Goal: Transaction & Acquisition: Purchase product/service

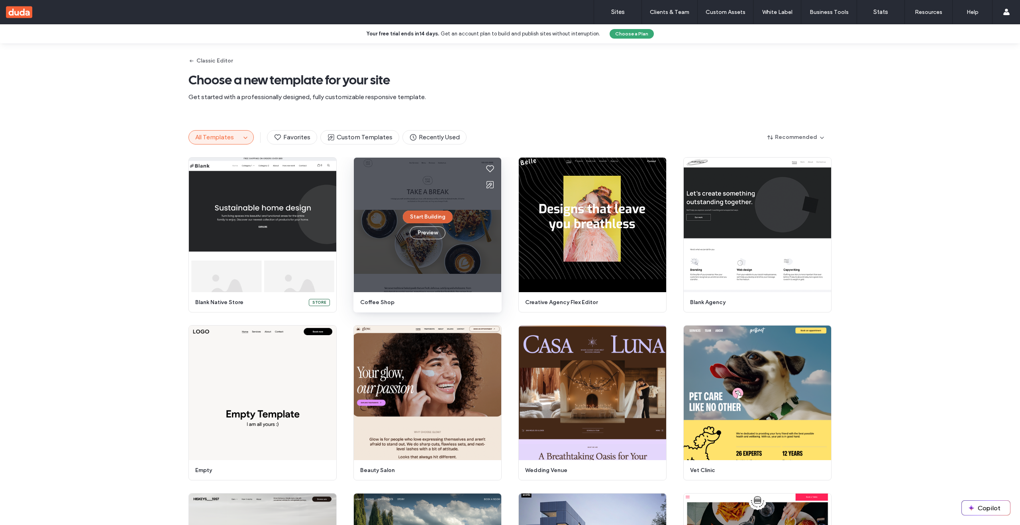
click at [418, 217] on button "Start Building" at bounding box center [428, 217] width 50 height 13
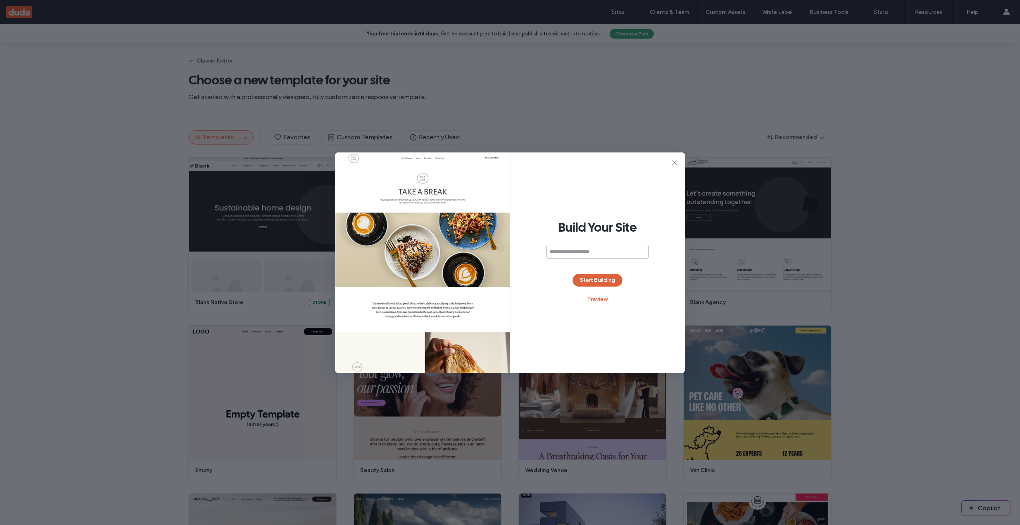
click at [590, 286] on button "Start Building" at bounding box center [597, 280] width 50 height 13
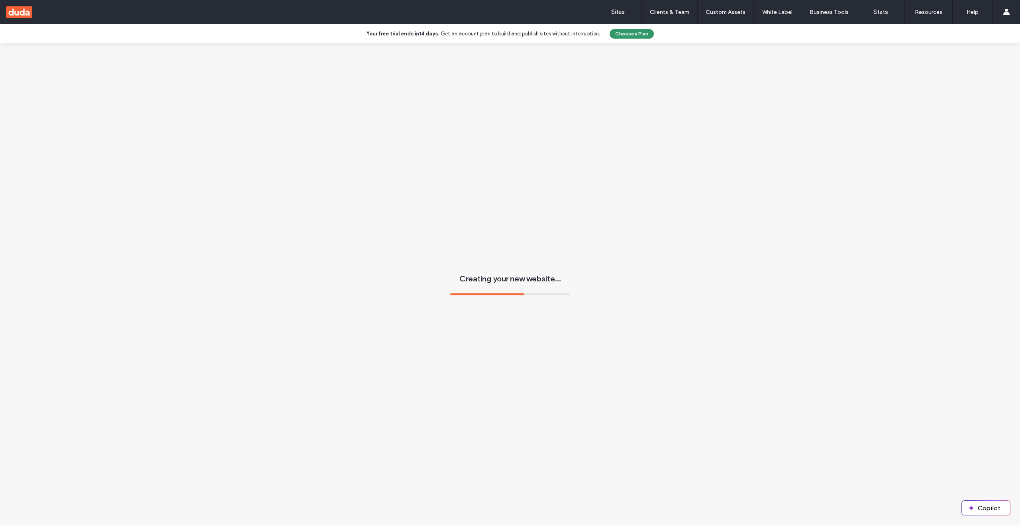
click at [631, 33] on button "Choose a Plan" at bounding box center [632, 34] width 44 height 10
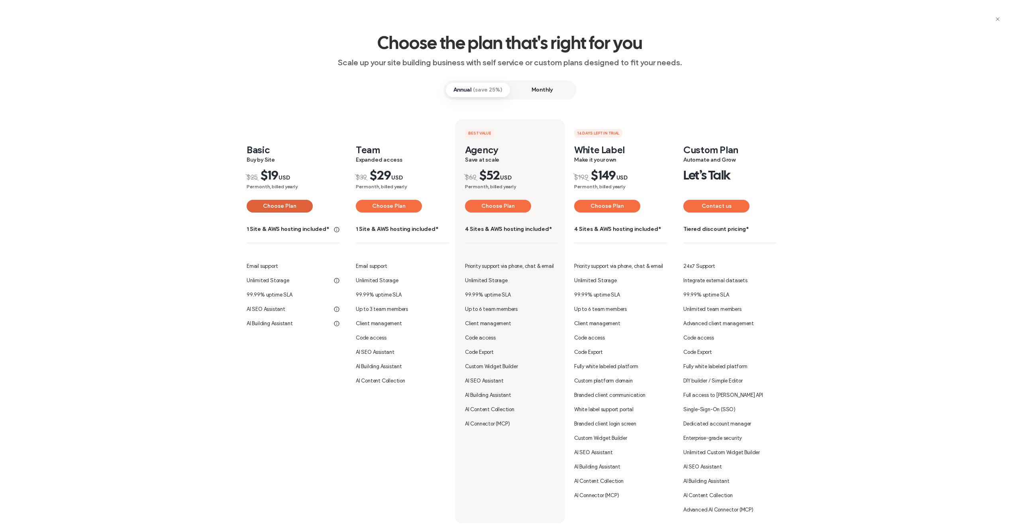
click at [281, 205] on button "Choose Plan" at bounding box center [280, 206] width 66 height 13
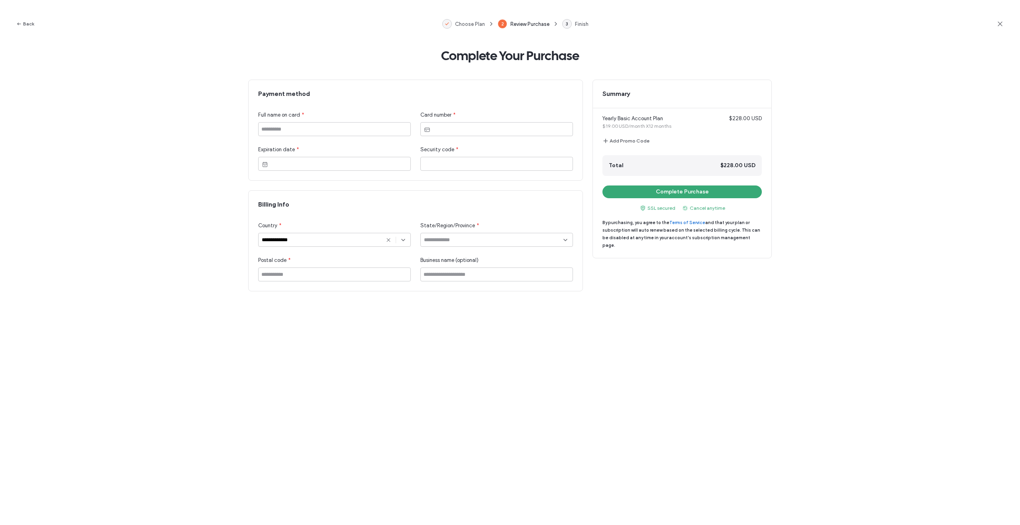
click at [324, 120] on div "Full name on card *" at bounding box center [334, 123] width 153 height 25
click at [328, 129] on input at bounding box center [334, 129] width 153 height 14
type input "******"
click at [364, 241] on input "**********" at bounding box center [325, 240] width 126 height 6
click at [314, 267] on span "United States Minor Outlying Islands" at bounding box center [315, 268] width 106 height 8
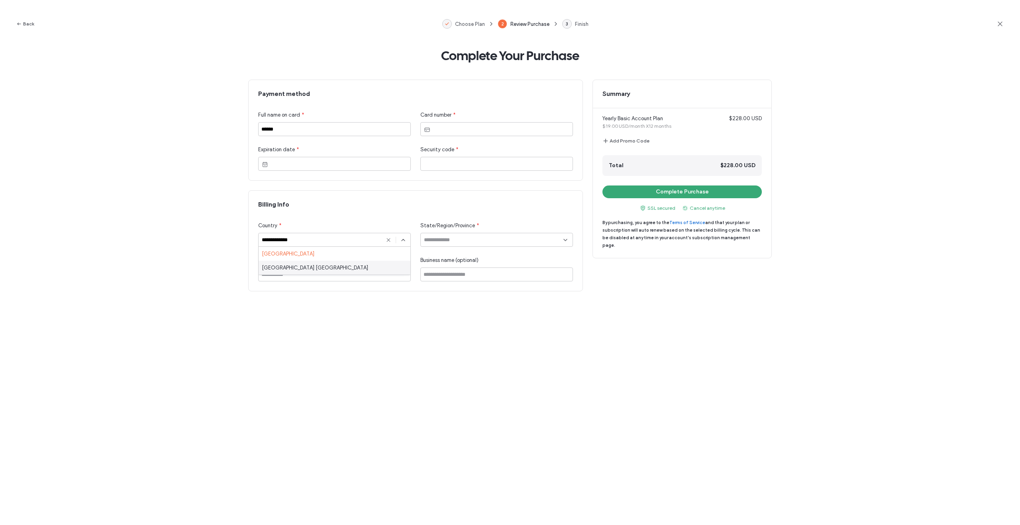
type input "**********"
click at [452, 241] on input at bounding box center [496, 240] width 153 height 14
type input "******"
click at [644, 189] on button "Complete Purchase" at bounding box center [681, 192] width 159 height 13
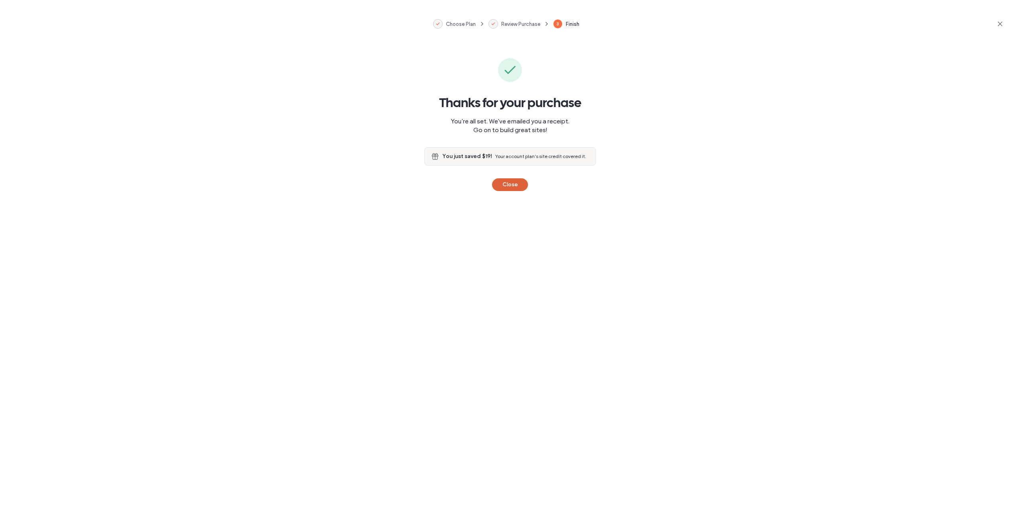
click at [520, 182] on button "Close" at bounding box center [510, 184] width 36 height 13
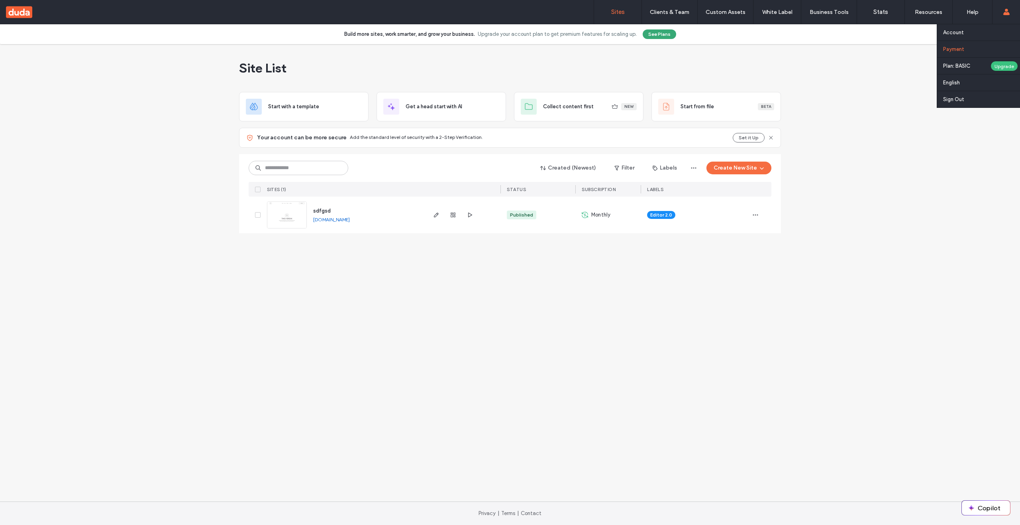
click at [943, 52] on link "Payment" at bounding box center [981, 49] width 77 height 16
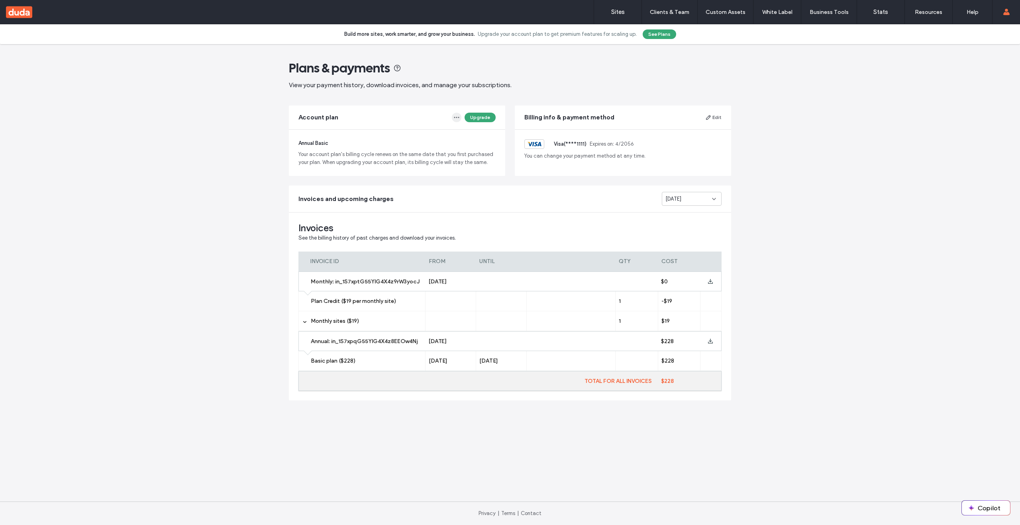
click at [459, 120] on icon "button" at bounding box center [456, 117] width 6 height 6
click at [502, 190] on div "Invoices and upcoming charges Sep 2025" at bounding box center [510, 199] width 442 height 27
click at [459, 120] on icon "button" at bounding box center [456, 117] width 6 height 6
drag, startPoint x: 751, startPoint y: 85, endPoint x: 708, endPoint y: 67, distance: 46.1
click at [751, 85] on div "Plans & payments View your payment history, download invoices, and manage your …" at bounding box center [510, 284] width 1020 height 481
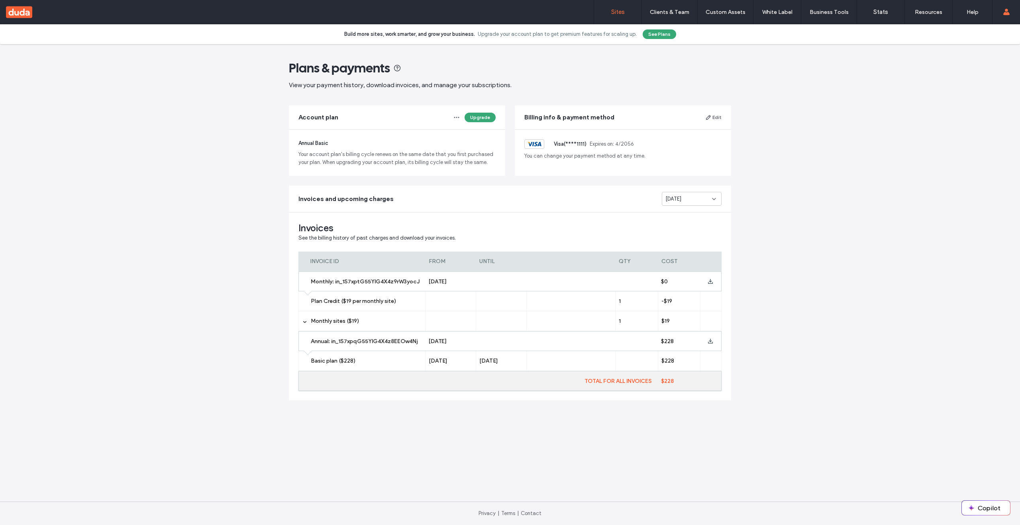
click at [621, 17] on link "Sites" at bounding box center [617, 12] width 47 height 24
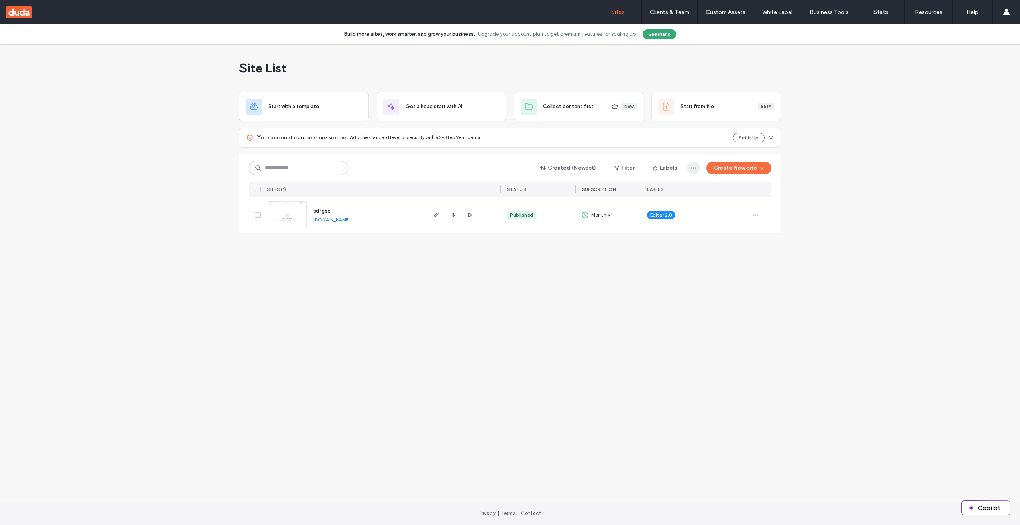
click at [696, 166] on icon "button" at bounding box center [693, 168] width 6 height 6
click at [714, 268] on div "Site List Start with a template Get a head start with AI Collect content first …" at bounding box center [510, 273] width 1020 height 458
click at [753, 220] on span "button" at bounding box center [755, 215] width 13 height 13
click at [559, 279] on div "Site List Start with a template Get a head start with AI Collect content first …" at bounding box center [510, 273] width 1020 height 458
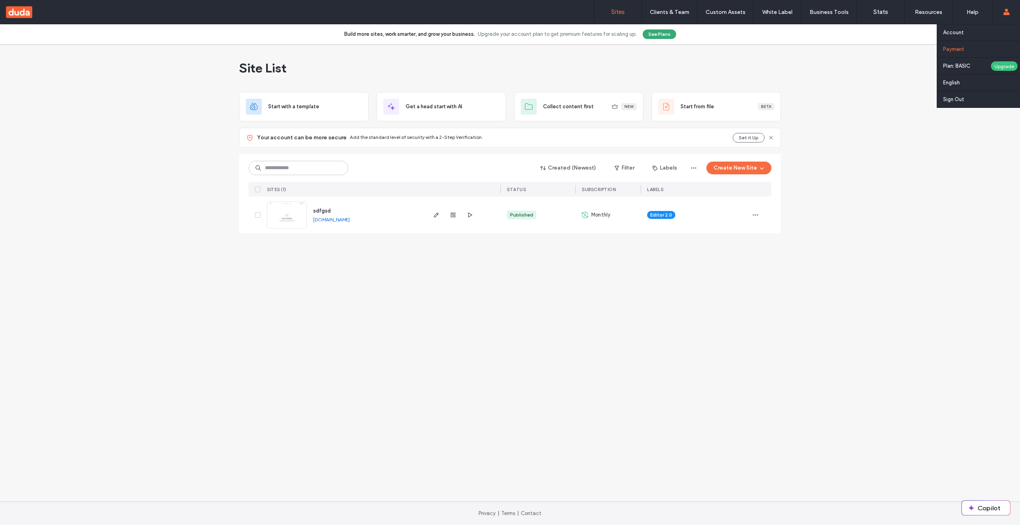
click at [957, 42] on link "Payment" at bounding box center [981, 49] width 77 height 16
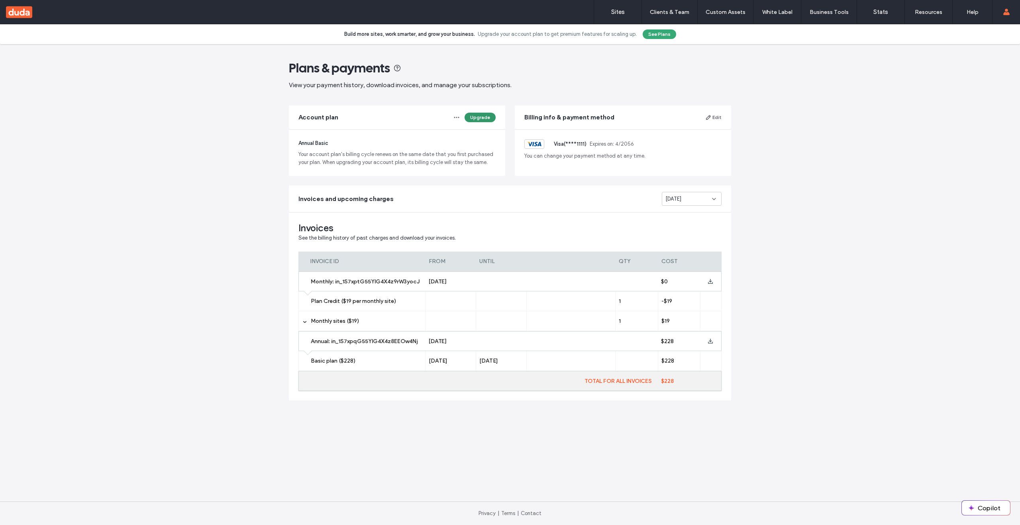
click at [479, 118] on button "Upgrade" at bounding box center [480, 118] width 31 height 10
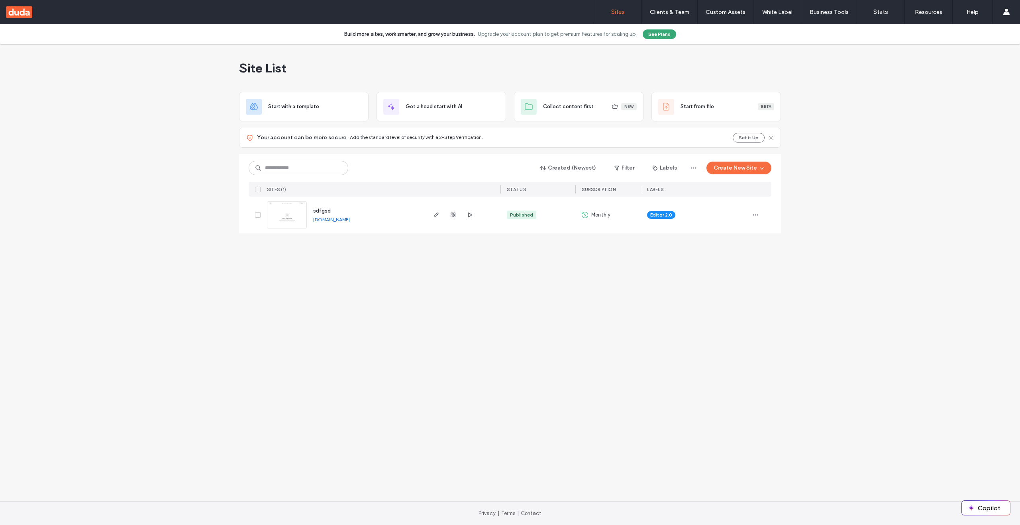
click at [746, 213] on div "Editor 2.0" at bounding box center [695, 215] width 108 height 37
click at [328, 319] on div "Site List Start with a template Get a head start with AI Collect content first …" at bounding box center [510, 273] width 1020 height 458
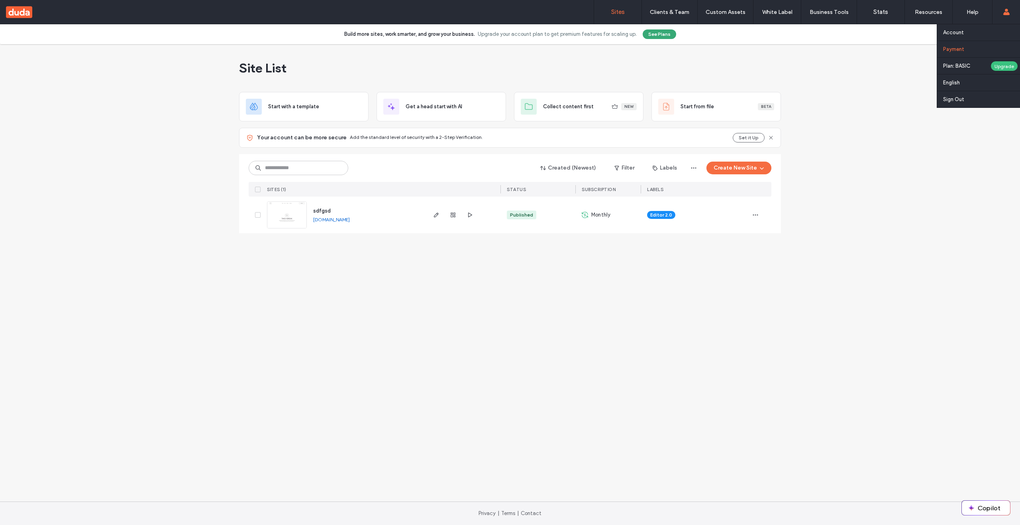
click at [962, 48] on label "Payment" at bounding box center [953, 49] width 21 height 6
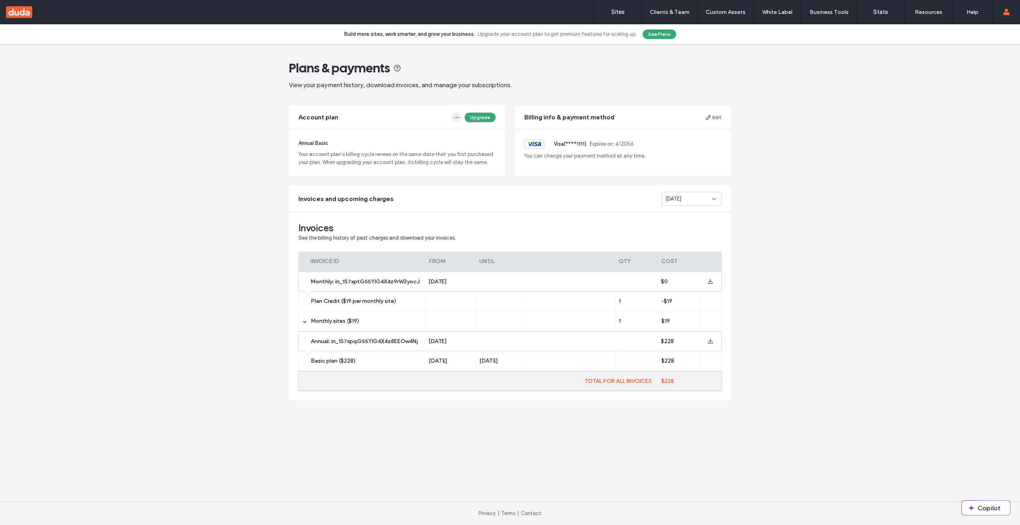
click at [458, 120] on icon "button" at bounding box center [456, 117] width 6 height 6
click at [424, 154] on span "Change Plan" at bounding box center [412, 152] width 30 height 8
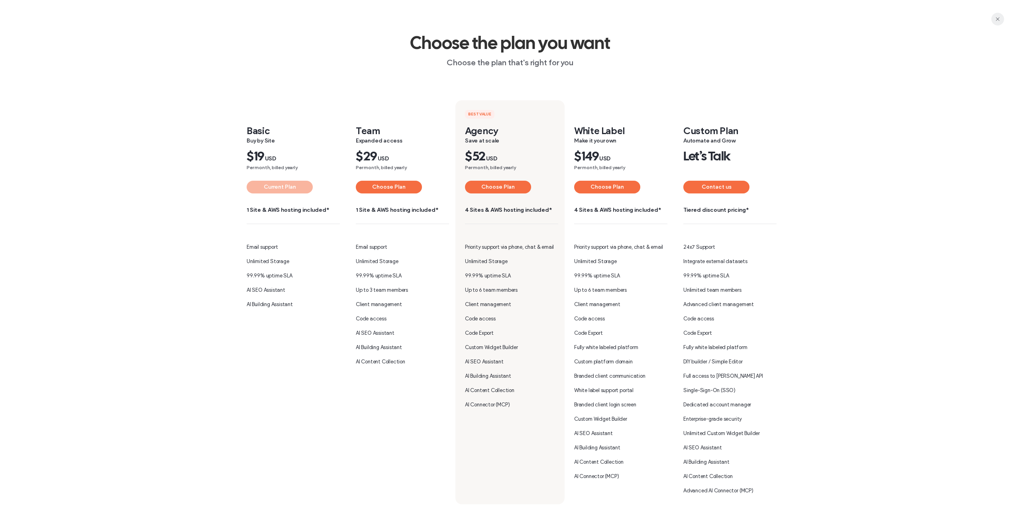
click at [993, 22] on span "button" at bounding box center [997, 19] width 13 height 13
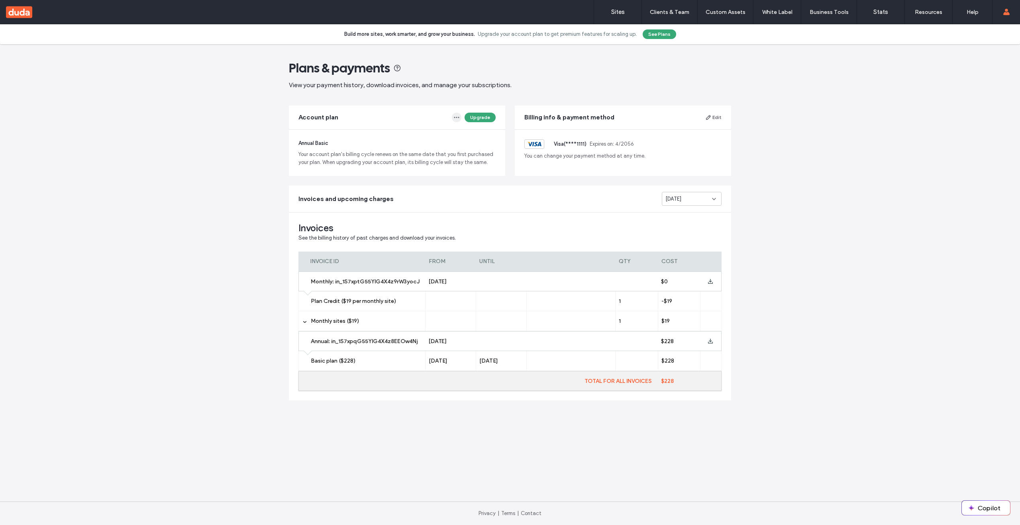
click at [461, 116] on span "button" at bounding box center [457, 118] width 10 height 10
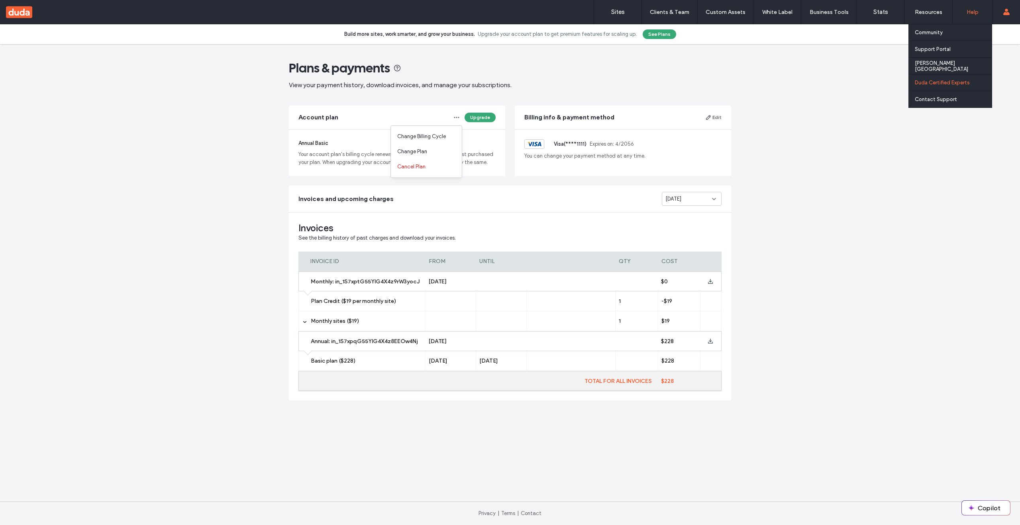
click at [972, 89] on div "Duda Certified Experts" at bounding box center [953, 82] width 77 height 16
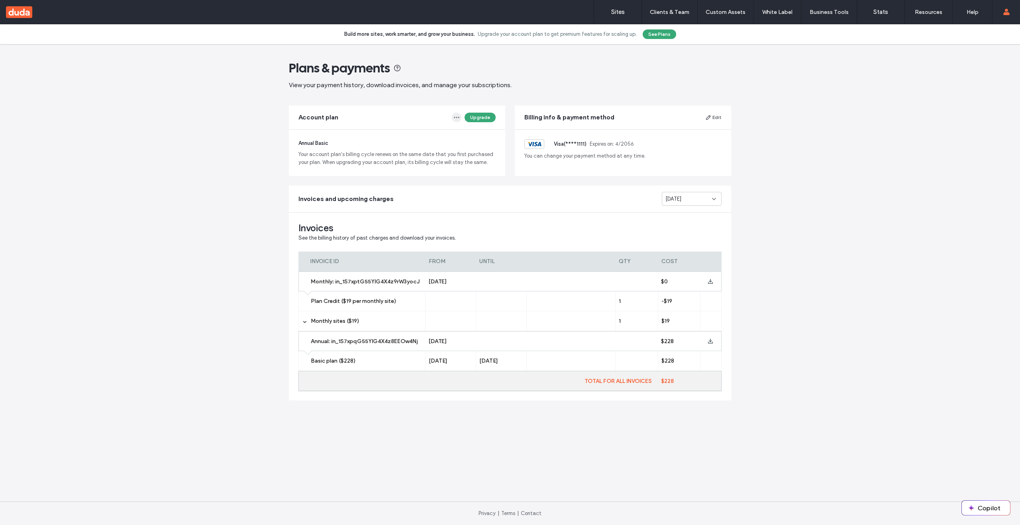
click at [456, 117] on icon "button" at bounding box center [456, 117] width 6 height 6
click at [429, 138] on span "Change Billing Cycle" at bounding box center [421, 137] width 49 height 8
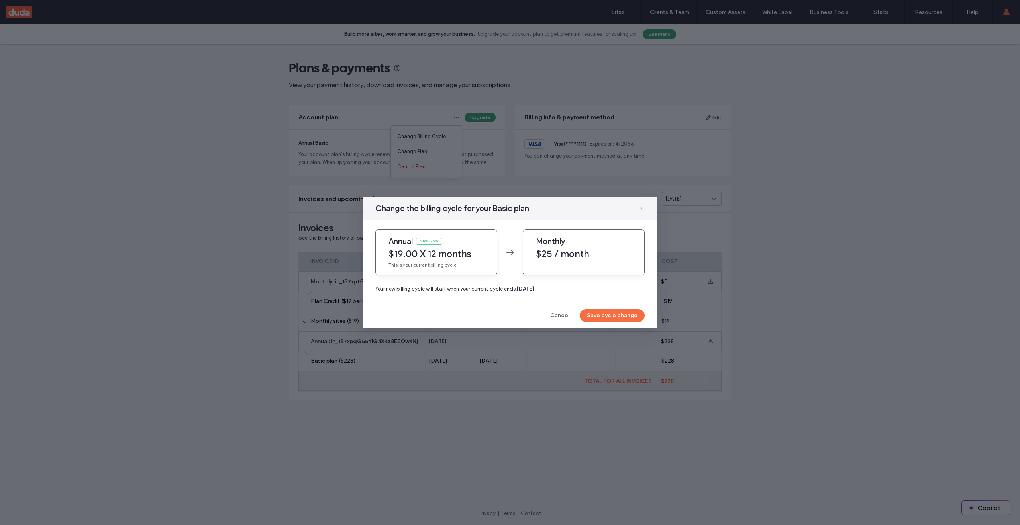
click at [643, 210] on icon at bounding box center [641, 208] width 6 height 6
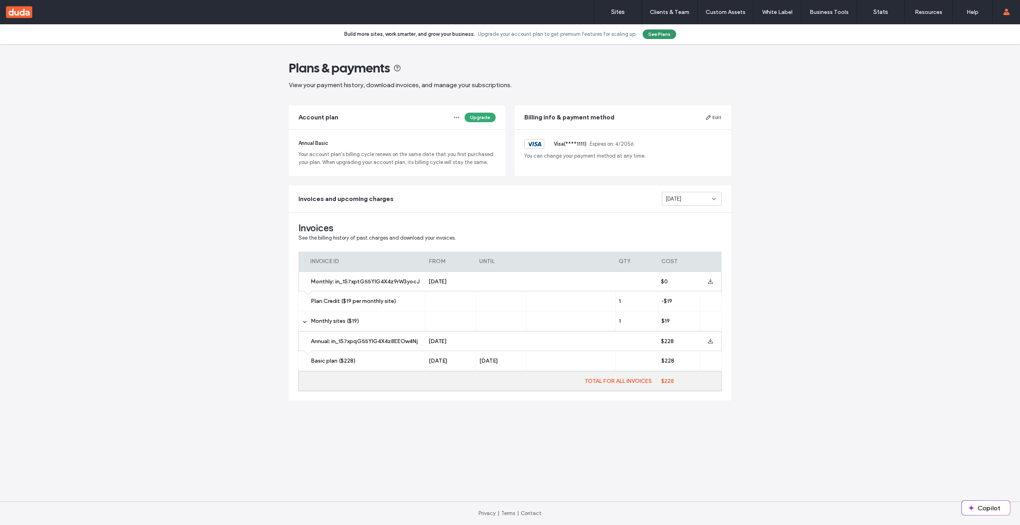
click at [666, 38] on button "See Plans" at bounding box center [659, 34] width 33 height 10
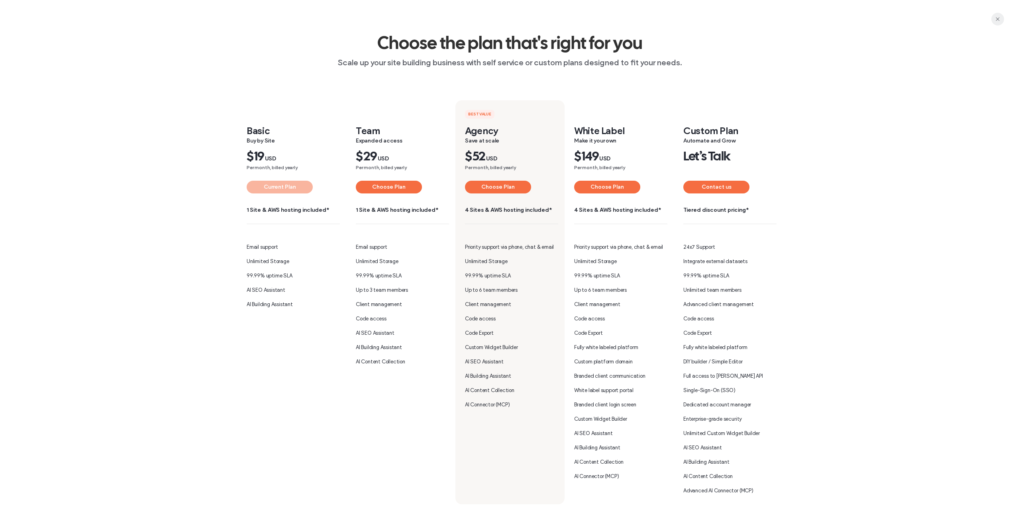
click at [1002, 18] on span "button" at bounding box center [997, 19] width 13 height 13
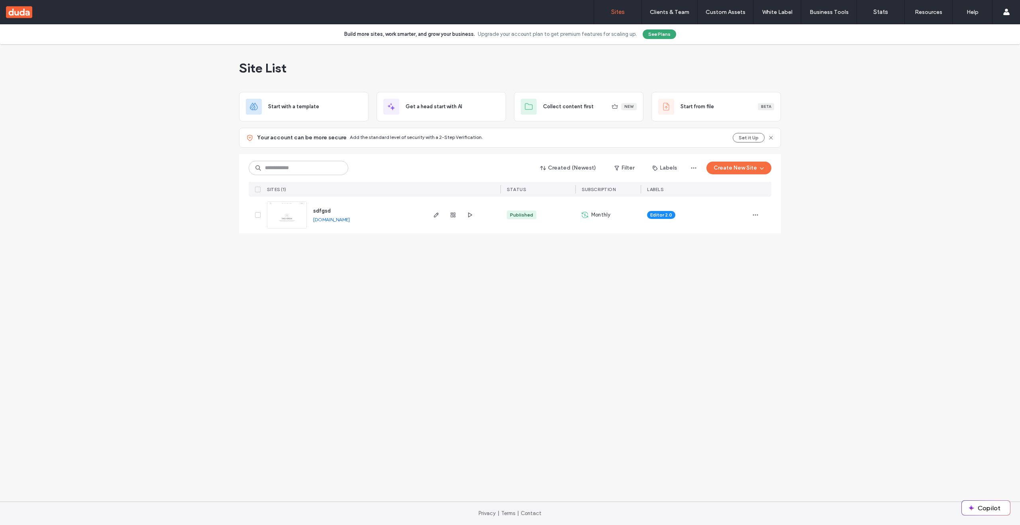
click at [326, 212] on span "sdfgsd" at bounding box center [322, 211] width 18 height 6
